Goal: Find specific page/section: Find specific page/section

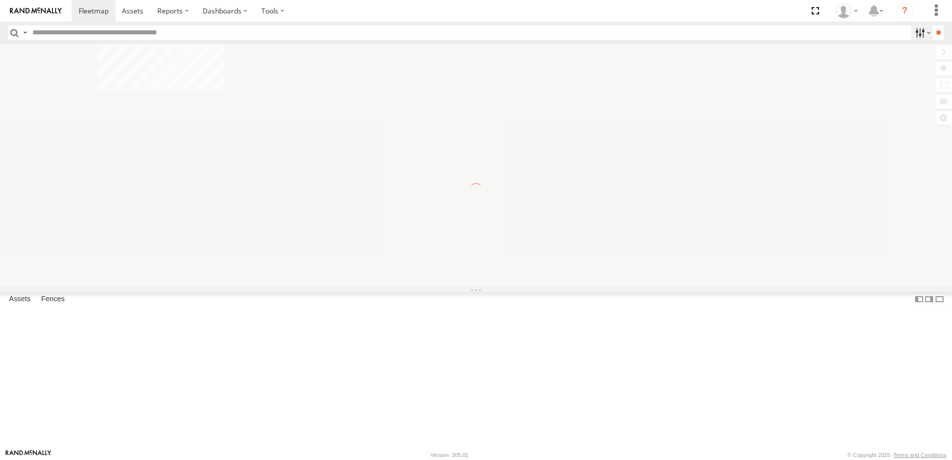
click at [911, 31] on label at bounding box center [921, 32] width 21 height 14
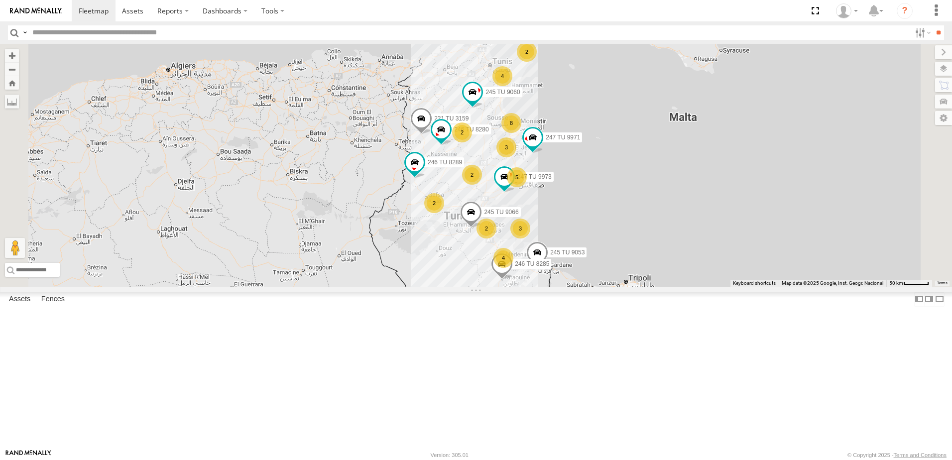
click at [0, 0] on span "Souse Branch" at bounding box center [0, 0] width 0 height 0
click at [936, 35] on input "**" at bounding box center [937, 32] width 11 height 14
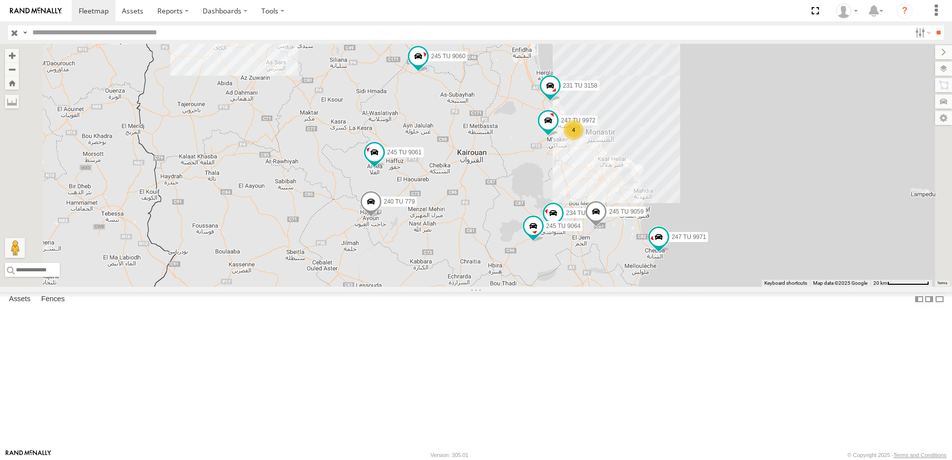
drag, startPoint x: 679, startPoint y: 343, endPoint x: 695, endPoint y: 278, distance: 67.2
click at [695, 278] on div "245 TU 9060 247 TU 9971 234 TU 2630 245 TU 9061 240 TU 779 231 TU 3158 245 TU 9…" at bounding box center [476, 165] width 952 height 243
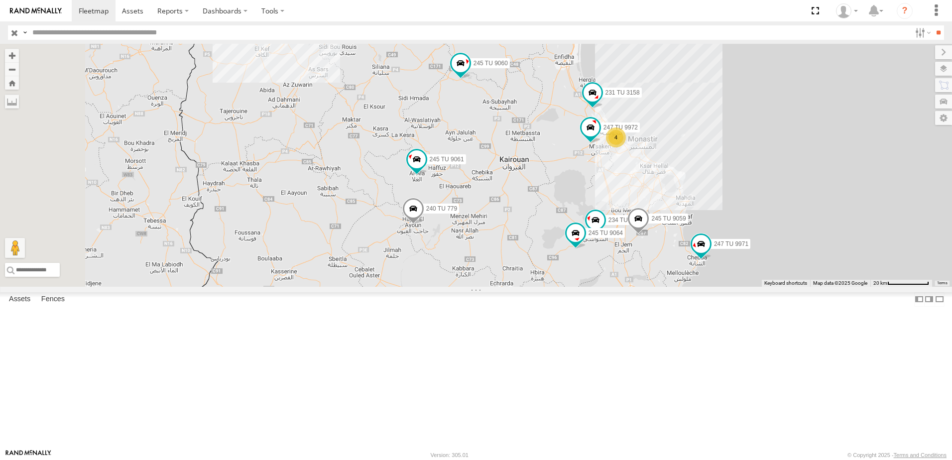
drag, startPoint x: 522, startPoint y: 278, endPoint x: 619, endPoint y: 297, distance: 99.4
click at [619, 287] on div "245 TU 9060 247 TU 9971 234 TU 2630 245 TU 9061 240 TU 779 231 TU 3158 245 TU 9…" at bounding box center [476, 165] width 952 height 243
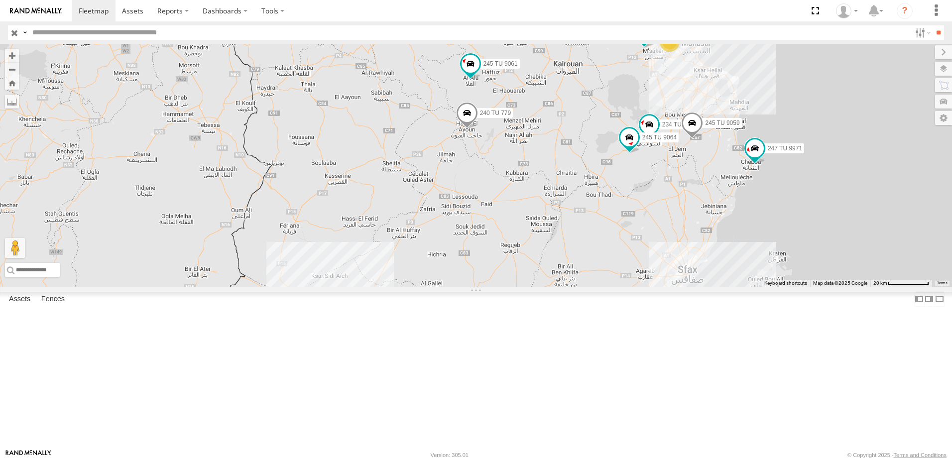
drag, startPoint x: 504, startPoint y: 266, endPoint x: 382, endPoint y: 143, distance: 172.8
click at [382, 143] on div "245 TU 9060 247 TU 9971 234 TU 2630 245 TU 9061 240 TU 779 231 TU 3158 245 TU 9…" at bounding box center [476, 165] width 952 height 243
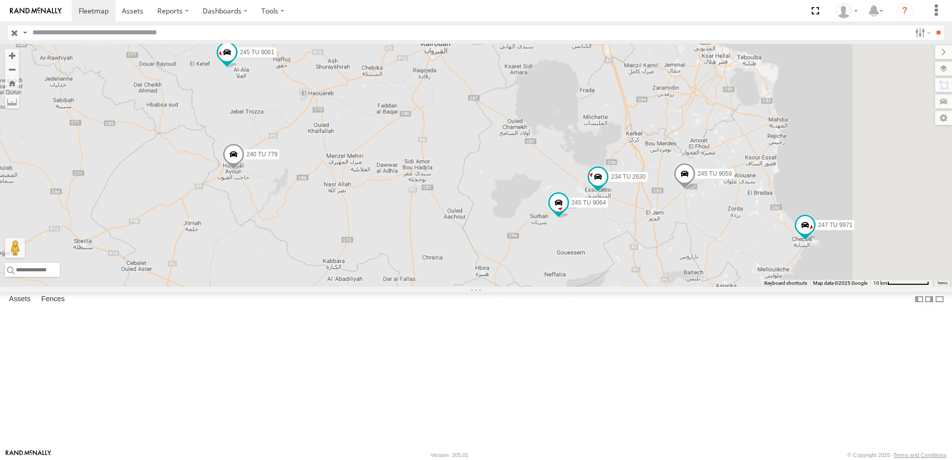
drag, startPoint x: 731, startPoint y: 222, endPoint x: 640, endPoint y: 244, distance: 93.1
click at [640, 244] on div "245 TU 9060 247 TU 9971 234 TU 2630 245 TU 9061 240 TU 779 231 TU 3158 245 TU 9…" at bounding box center [476, 165] width 952 height 243
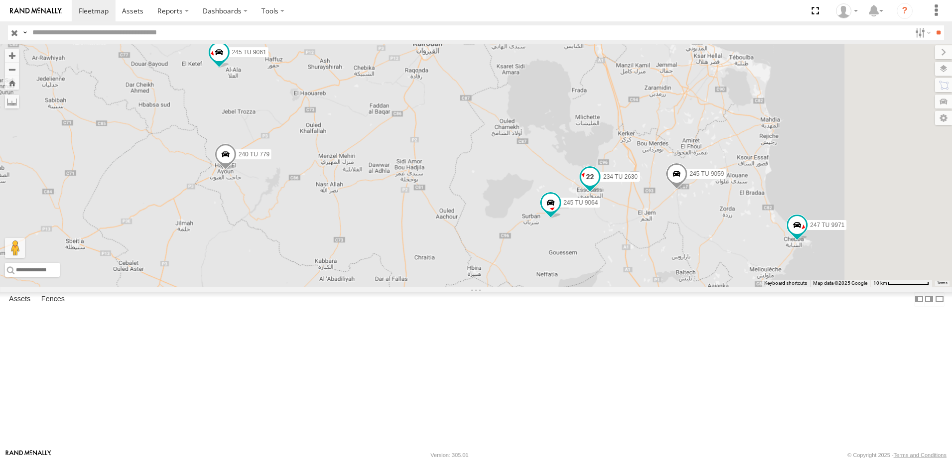
drag, startPoint x: 730, startPoint y: 255, endPoint x: 675, endPoint y: 243, distance: 56.0
click at [639, 182] on label "234 TU 2630" at bounding box center [617, 177] width 44 height 10
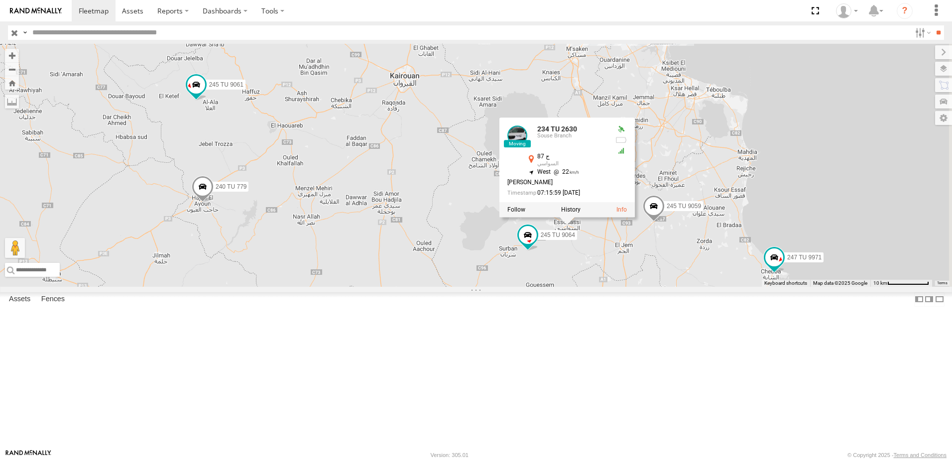
drag, startPoint x: 711, startPoint y: 262, endPoint x: 743, endPoint y: 310, distance: 57.4
click at [743, 287] on div "245 TU 9060 247 TU 9971 234 TU 2630 245 TU 9061 240 TU 779 231 TU 3158 245 TU 9…" at bounding box center [476, 165] width 952 height 243
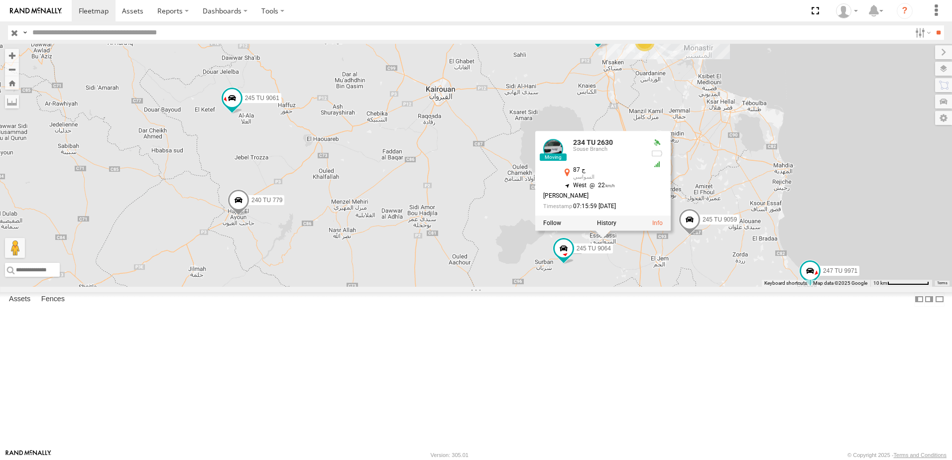
drag, startPoint x: 459, startPoint y: 229, endPoint x: 524, endPoint y: 247, distance: 66.8
click at [524, 247] on div "245 TU 9060 247 TU 9971 234 TU 2630 245 TU 9061 240 TU 779 231 TU 3158 245 TU 9…" at bounding box center [476, 165] width 952 height 243
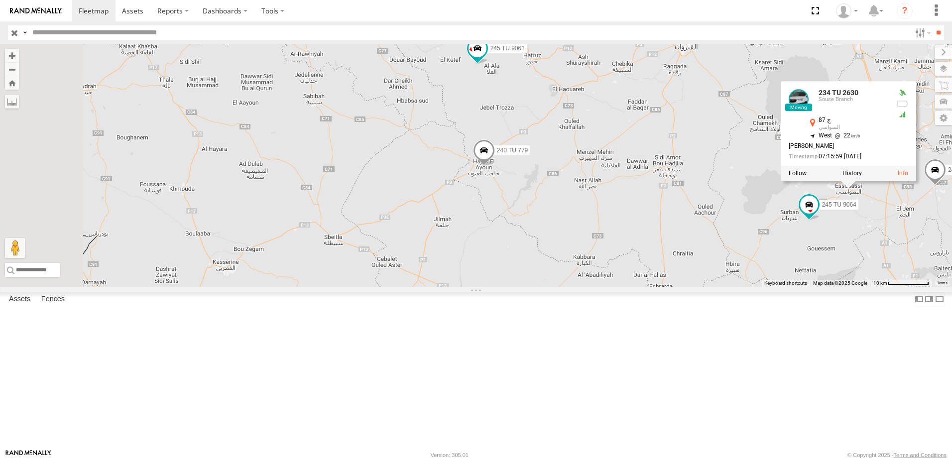
drag, startPoint x: 476, startPoint y: 258, endPoint x: 699, endPoint y: 202, distance: 229.9
click at [699, 202] on div "245 TU 9060 247 TU 9971 234 TU 2630 245 TU 9061 240 TU 779 231 TU 3158 245 TU 9…" at bounding box center [476, 165] width 952 height 243
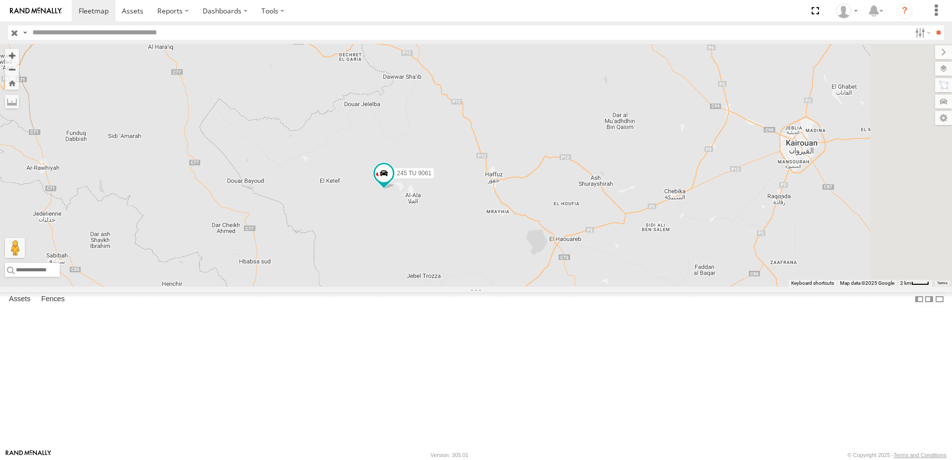
drag, startPoint x: 569, startPoint y: 189, endPoint x: 451, endPoint y: 403, distance: 244.2
click at [451, 287] on div "245 TU 9060 247 TU 9971 234 TU 2630 245 TU 9061 240 TU 779 231 TU 3158 245 TU 9…" at bounding box center [476, 165] width 952 height 243
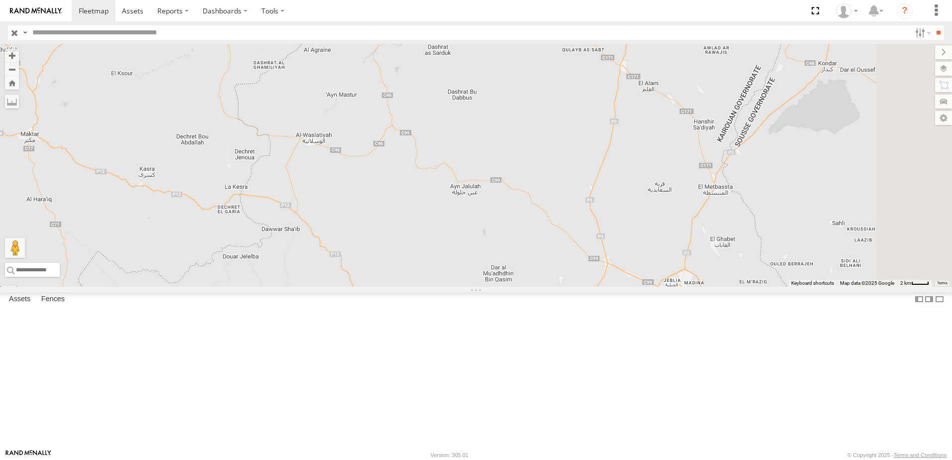
drag, startPoint x: 655, startPoint y: 210, endPoint x: 529, endPoint y: 306, distance: 158.4
click at [529, 287] on div "245 TU 9060 247 TU 9971 234 TU 2630 245 TU 9061 240 TU 779 231 TU 3158 245 TU 9…" at bounding box center [476, 165] width 952 height 243
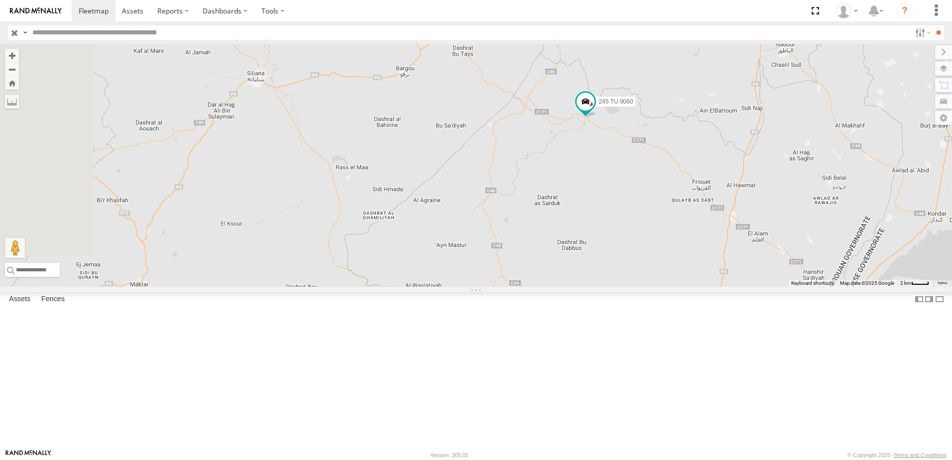
drag, startPoint x: 561, startPoint y: 255, endPoint x: 655, endPoint y: 418, distance: 188.4
click at [659, 287] on div "245 TU 9060 247 TU 9971 234 TU 2630 245 TU 9061 240 TU 779 231 TU 3158 245 TU 9…" at bounding box center [476, 165] width 952 height 243
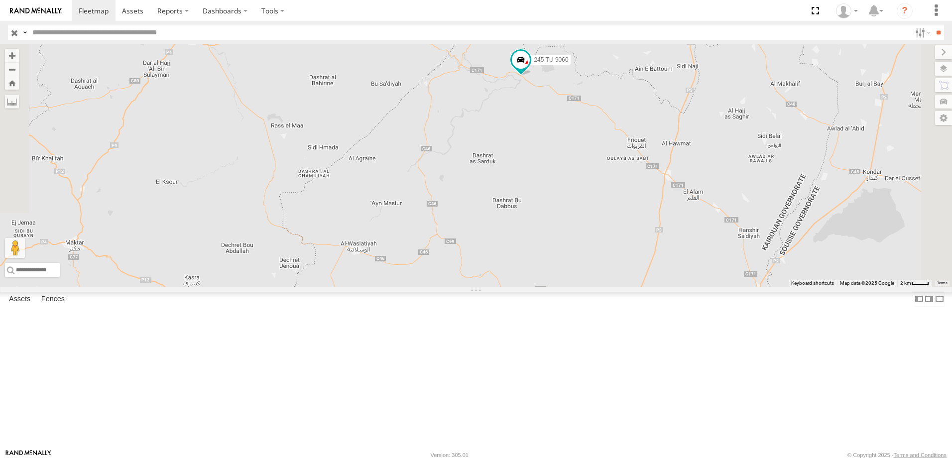
drag, startPoint x: 674, startPoint y: 261, endPoint x: 631, endPoint y: 202, distance: 73.0
click at [631, 202] on div "245 TU 9060 247 TU 9971 234 TU 2630 245 TU 9061 240 TU 779 231 TU 3158 245 TU 9…" at bounding box center [476, 165] width 952 height 243
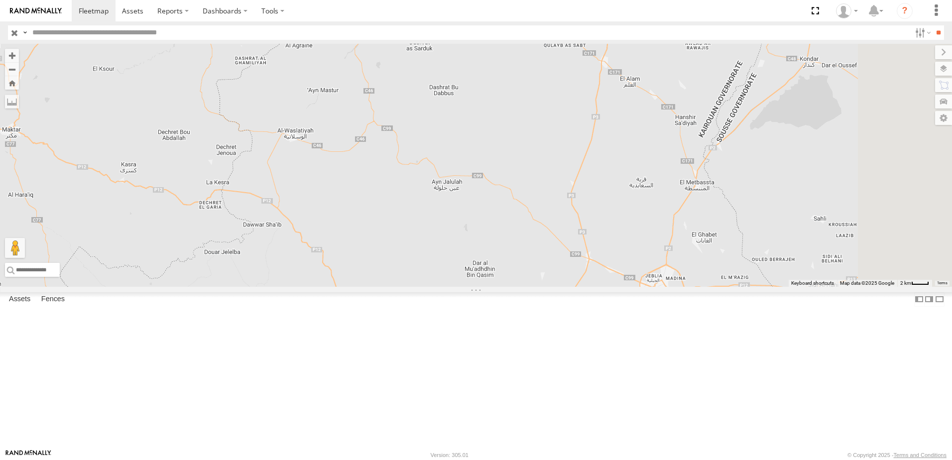
drag, startPoint x: 740, startPoint y: 254, endPoint x: 669, endPoint y: 139, distance: 134.7
click at [669, 139] on div "245 TU 9060 247 TU 9971 234 TU 2630 245 TU 9061 240 TU 779 231 TU 3158 245 TU 9…" at bounding box center [476, 165] width 952 height 243
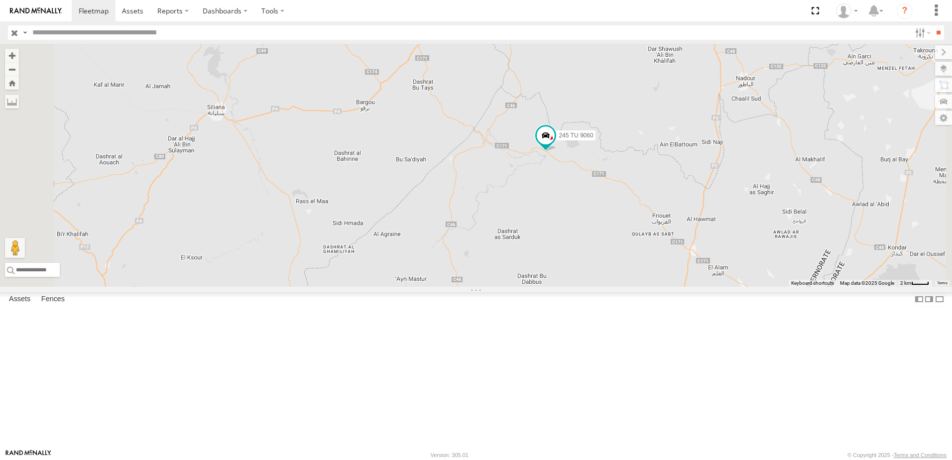
drag, startPoint x: 669, startPoint y: 179, endPoint x: 766, endPoint y: 380, distance: 223.7
click at [766, 287] on div "245 TU 9060 247 TU 9971 234 TU 2630 245 TU 9061 240 TU 779 231 TU 3158 245 TU 9…" at bounding box center [476, 165] width 952 height 243
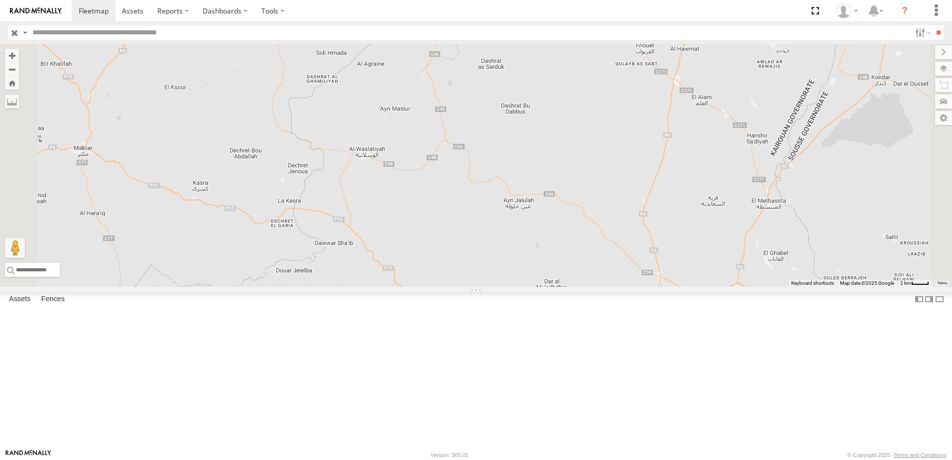
drag, startPoint x: 575, startPoint y: 286, endPoint x: 624, endPoint y: 128, distance: 165.0
click at [628, 125] on div "245 TU 9060 247 TU 9971 234 TU 2630 245 TU 9061 240 TU 779 231 TU 3158 245 TU 9…" at bounding box center [476, 165] width 952 height 243
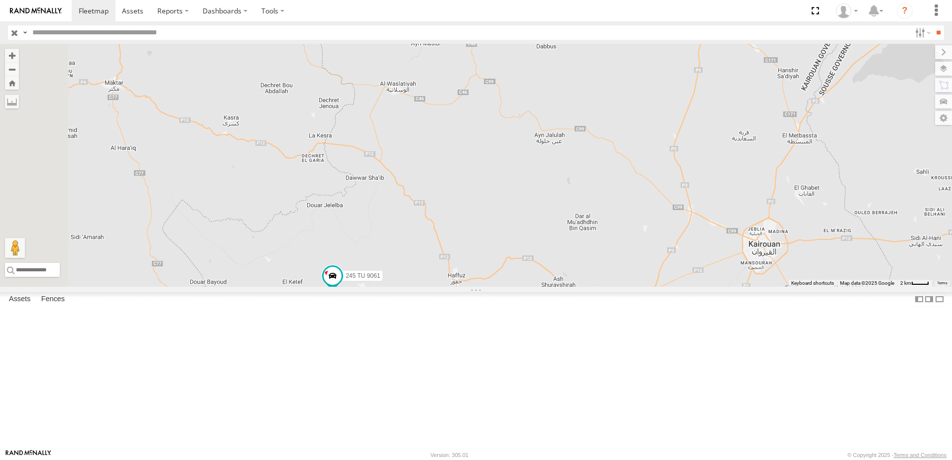
drag, startPoint x: 558, startPoint y: 232, endPoint x: 593, endPoint y: 180, distance: 62.9
click at [593, 180] on div "245 TU 9060 247 TU 9971 234 TU 2630 245 TU 9061 240 TU 779 231 TU 3158 245 TU 9…" at bounding box center [476, 165] width 952 height 243
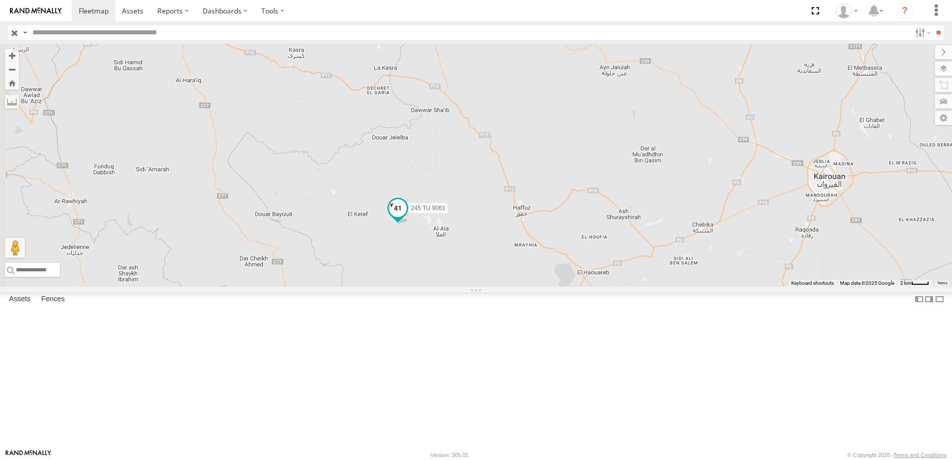
drag, startPoint x: 509, startPoint y: 302, endPoint x: 530, endPoint y: 302, distance: 20.4
click at [409, 224] on span at bounding box center [398, 210] width 22 height 27
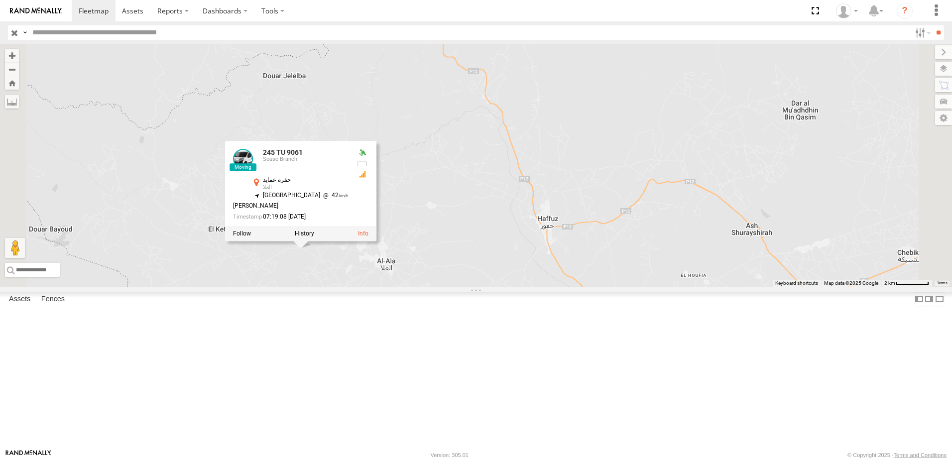
drag, startPoint x: 524, startPoint y: 292, endPoint x: 581, endPoint y: 288, distance: 57.8
click at [591, 286] on div "245 TU 9060 247 TU 9971 234 TU 2630 245 TU 9061 240 TU 779 231 TU 3158 245 TU 9…" at bounding box center [476, 165] width 952 height 243
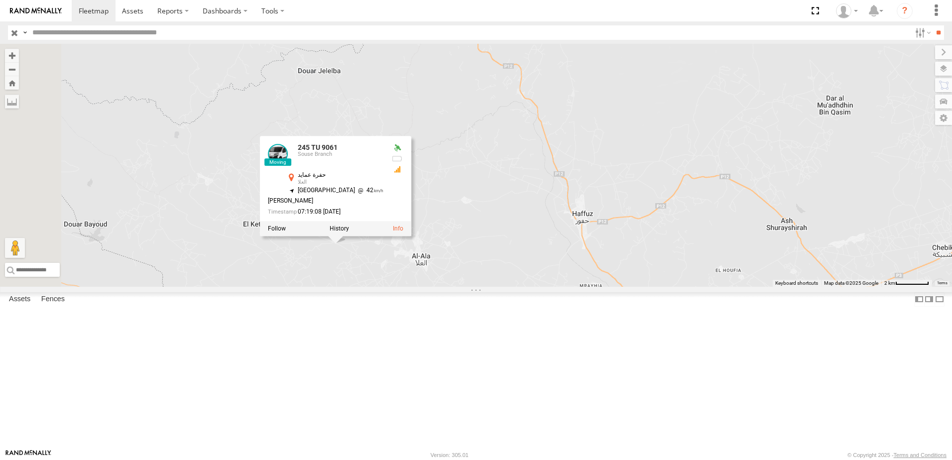
click at [488, 287] on div "245 TU 9060 247 TU 9971 234 TU 2630 245 TU 9061 240 TU 779 231 TU 3158 245 TU 9…" at bounding box center [476, 165] width 952 height 243
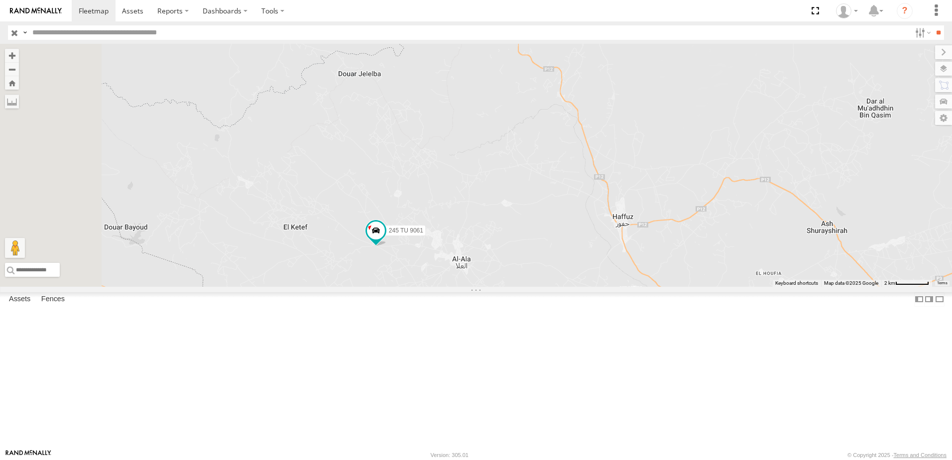
drag, startPoint x: 494, startPoint y: 334, endPoint x: 509, endPoint y: 334, distance: 14.9
click at [509, 287] on div "245 TU 9060 247 TU 9971 234 TU 2630 245 TU 9061 240 TU 779 231 TU 3158 245 TU 9…" at bounding box center [476, 165] width 952 height 243
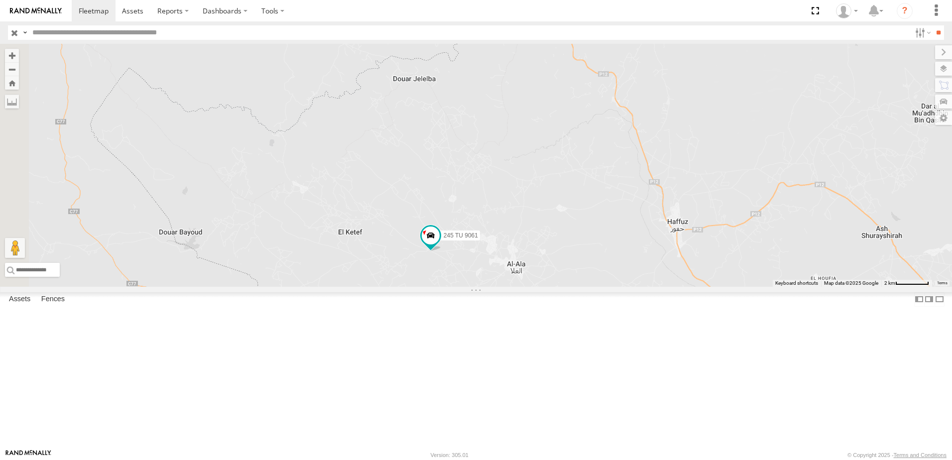
drag, startPoint x: 480, startPoint y: 337, endPoint x: 506, endPoint y: 338, distance: 25.9
click at [506, 287] on div "245 TU 9060 247 TU 9971 234 TU 2630 245 TU 9061 240 TU 779 231 TU 3158 245 TU 9…" at bounding box center [476, 165] width 952 height 243
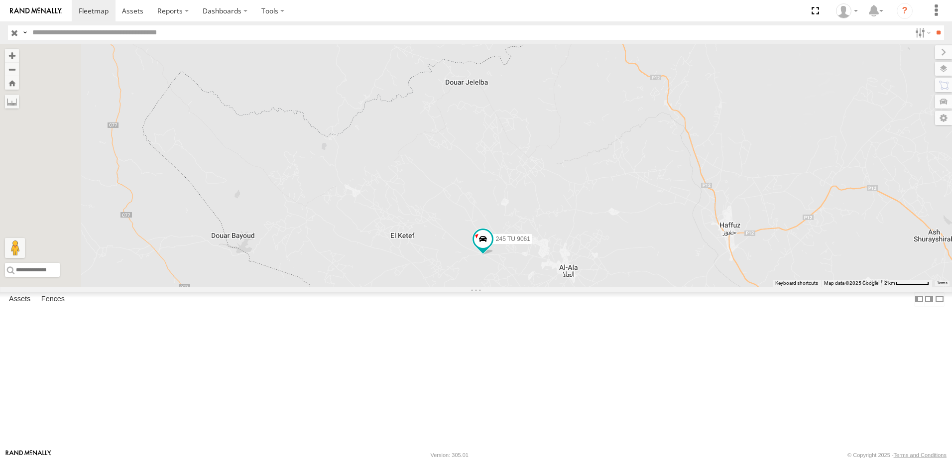
drag, startPoint x: 559, startPoint y: 335, endPoint x: 580, endPoint y: 337, distance: 21.5
click at [580, 287] on div "245 TU 9060 247 TU 9971 234 TU 2630 245 TU 9061 240 TU 779 231 TU 3158 245 TU 9…" at bounding box center [476, 165] width 952 height 243
click at [501, 287] on div "245 TU 9060 247 TU 9971 234 TU 2630 245 TU 9061 240 TU 779 231 TU 3158 245 TU 9…" at bounding box center [476, 165] width 952 height 243
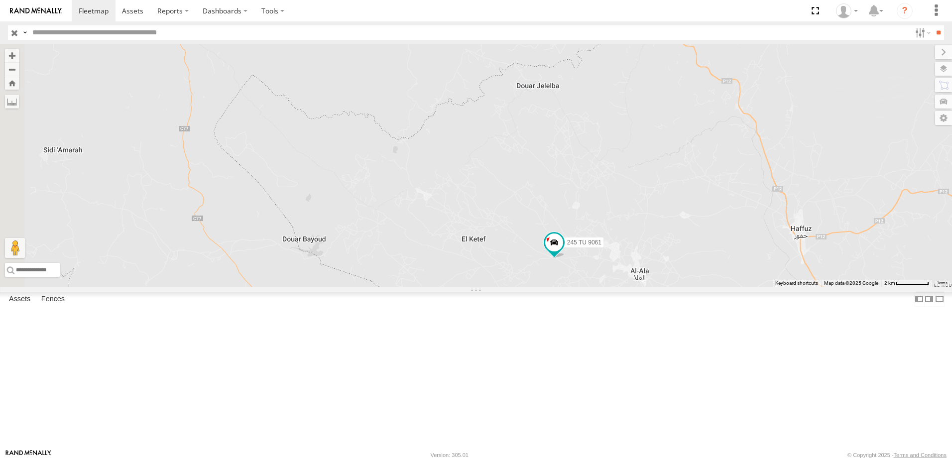
drag, startPoint x: 457, startPoint y: 324, endPoint x: 490, endPoint y: 326, distance: 32.9
click at [490, 287] on div "245 TU 9060 247 TU 9971 234 TU 2630 245 TU 9061 240 TU 779 231 TU 3158 245 TU 9…" at bounding box center [476, 165] width 952 height 243
drag, startPoint x: 568, startPoint y: 333, endPoint x: 587, endPoint y: 336, distance: 18.6
click at [587, 287] on div "245 TU 9060 247 TU 9971 234 TU 2630 245 TU 9061 240 TU 779 231 TU 3158 245 TU 9…" at bounding box center [476, 165] width 952 height 243
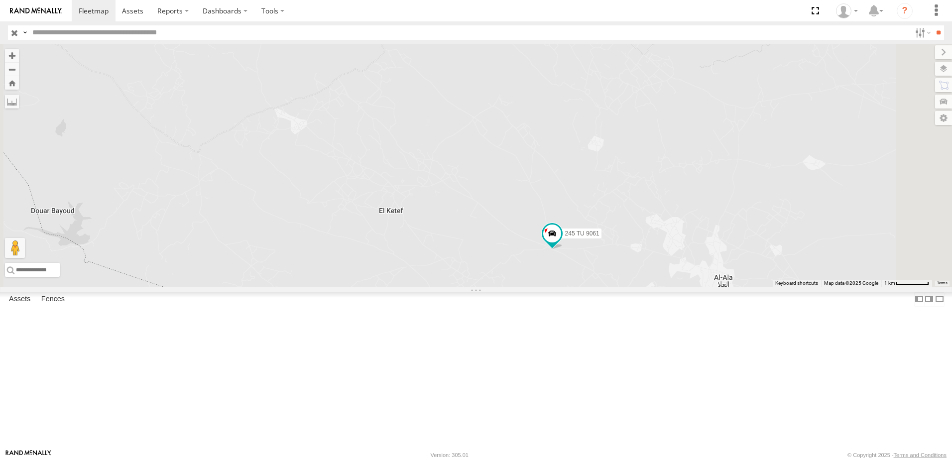
drag, startPoint x: 736, startPoint y: 352, endPoint x: 650, endPoint y: 340, distance: 87.0
click at [650, 287] on div "245 TU 9060 247 TU 9971 234 TU 2630 245 TU 9061 240 TU 779 231 TU 3158 245 TU 9…" at bounding box center [476, 165] width 952 height 243
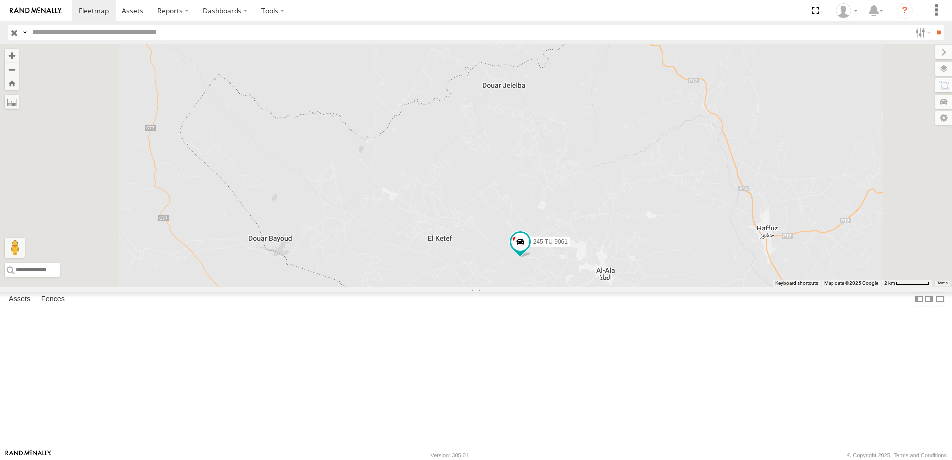
click at [660, 287] on div "245 TU 9060 247 TU 9971 234 TU 2630 245 TU 9061 240 TU 779 231 TU 3158 245 TU 9…" at bounding box center [476, 165] width 952 height 243
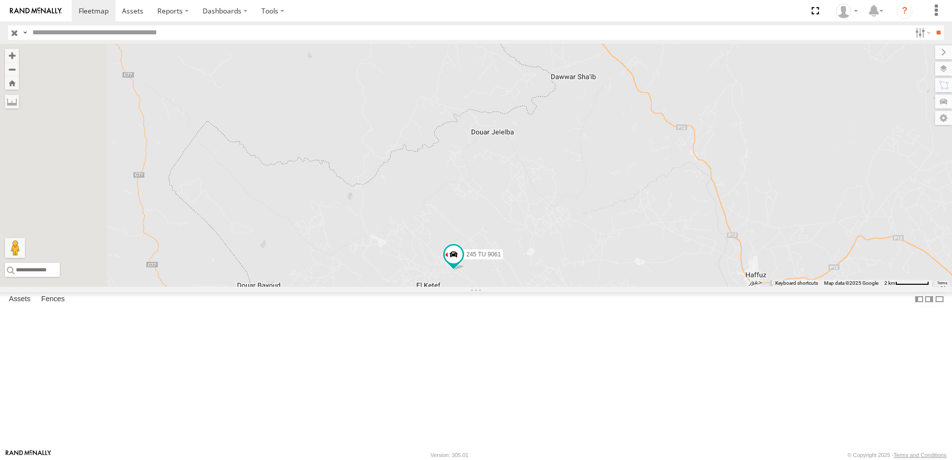
drag, startPoint x: 378, startPoint y: 271, endPoint x: 532, endPoint y: 348, distance: 172.7
click at [532, 287] on div "245 TU 9061" at bounding box center [476, 165] width 952 height 243
